Goal: Information Seeking & Learning: Learn about a topic

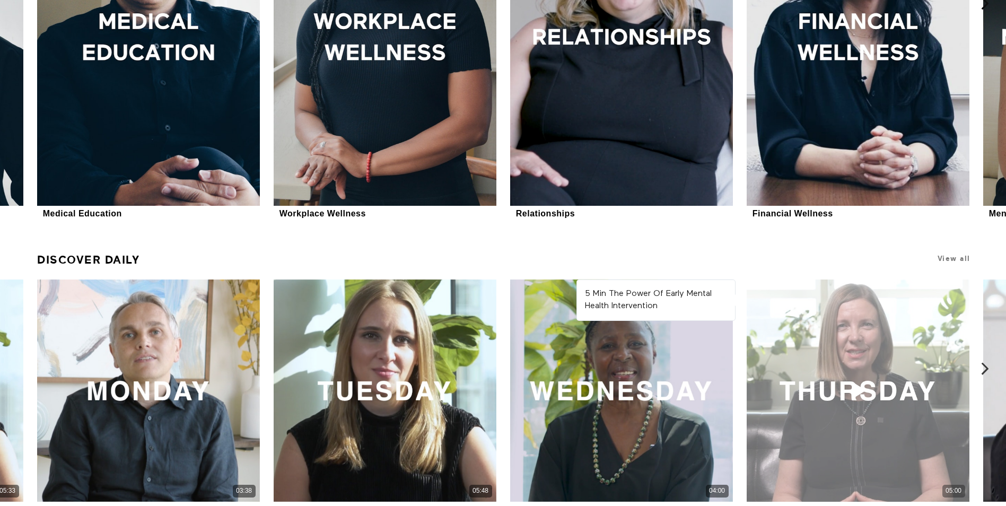
scroll to position [636, 0]
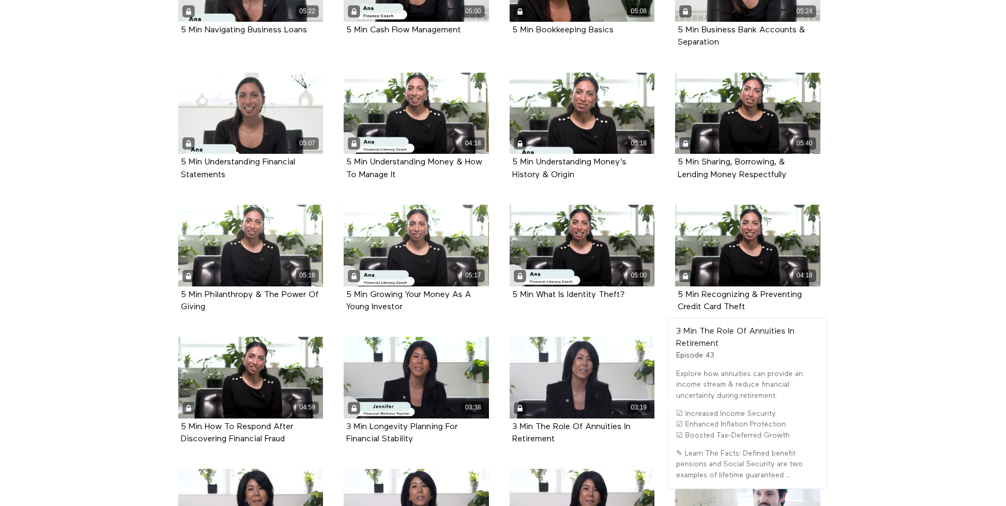
scroll to position [1246, 0]
